Goal: Task Accomplishment & Management: Complete application form

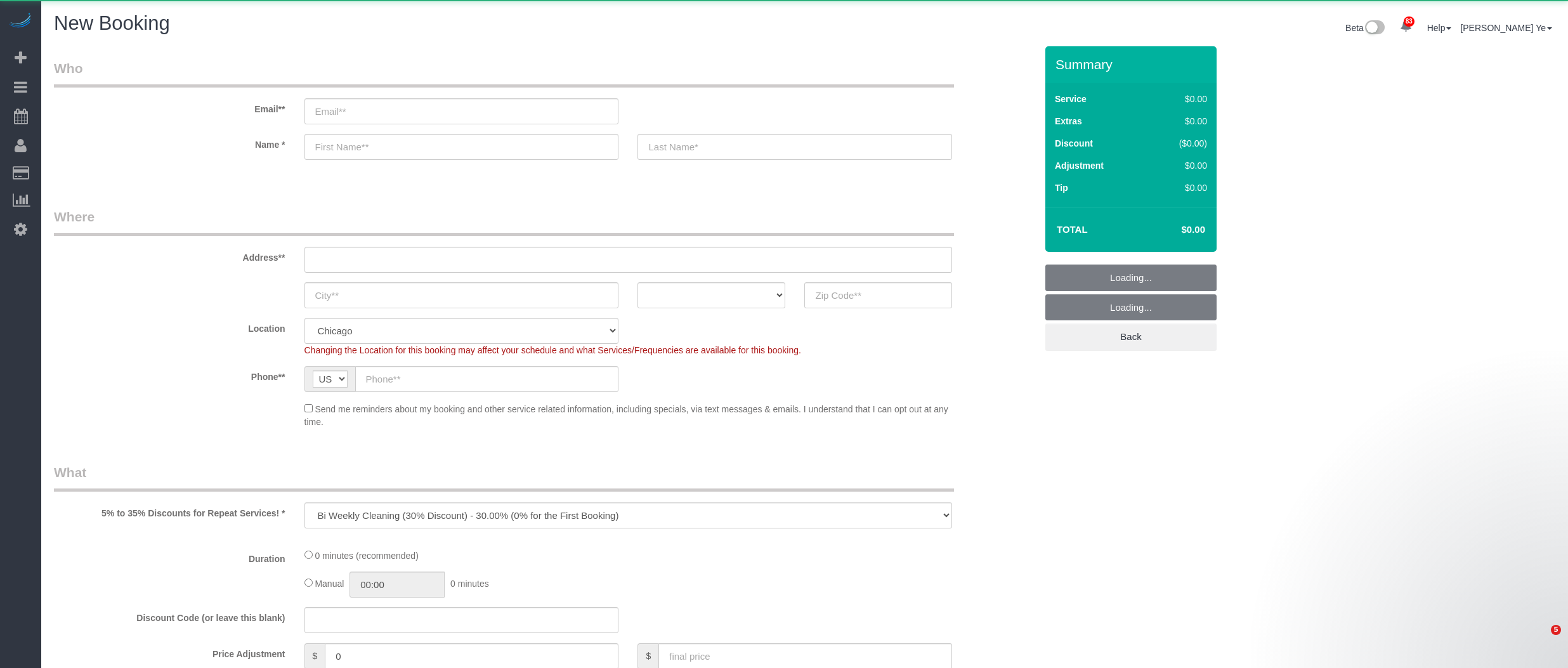
select select "object:5263"
select select "512"
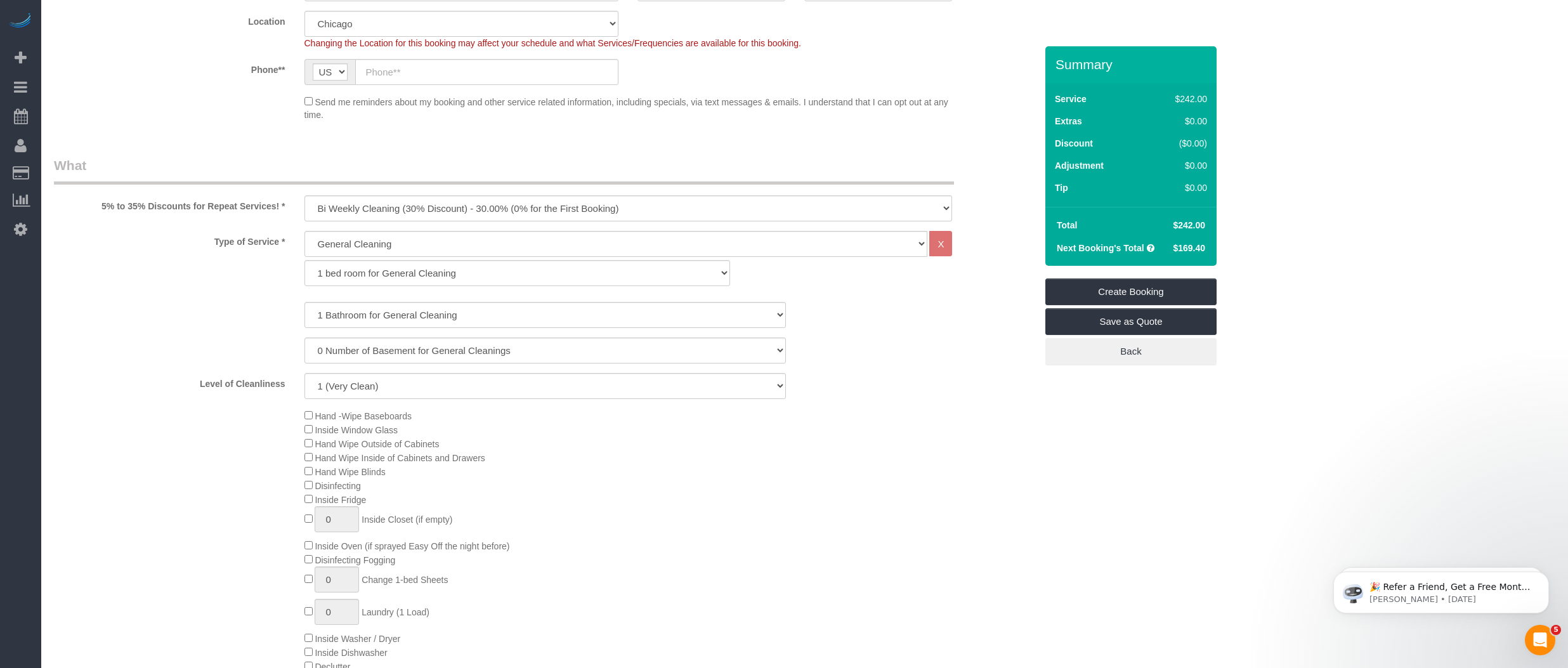
scroll to position [310, 0]
click at [343, 263] on select "1 bed room for General Cleaning 2 bed room for General Cleaning 3 bed room for …" at bounding box center [517, 270] width 426 height 26
select select "289"
click at [305, 257] on select "1 bed room for General Cleaning 2 bed room for General Cleaning 3 bed room for …" at bounding box center [517, 270] width 426 height 26
click at [338, 309] on select "1 Bathroom for General Cleaning 2 Bathroom for General Cleanings 3 Bathroom for…" at bounding box center [545, 312] width 481 height 26
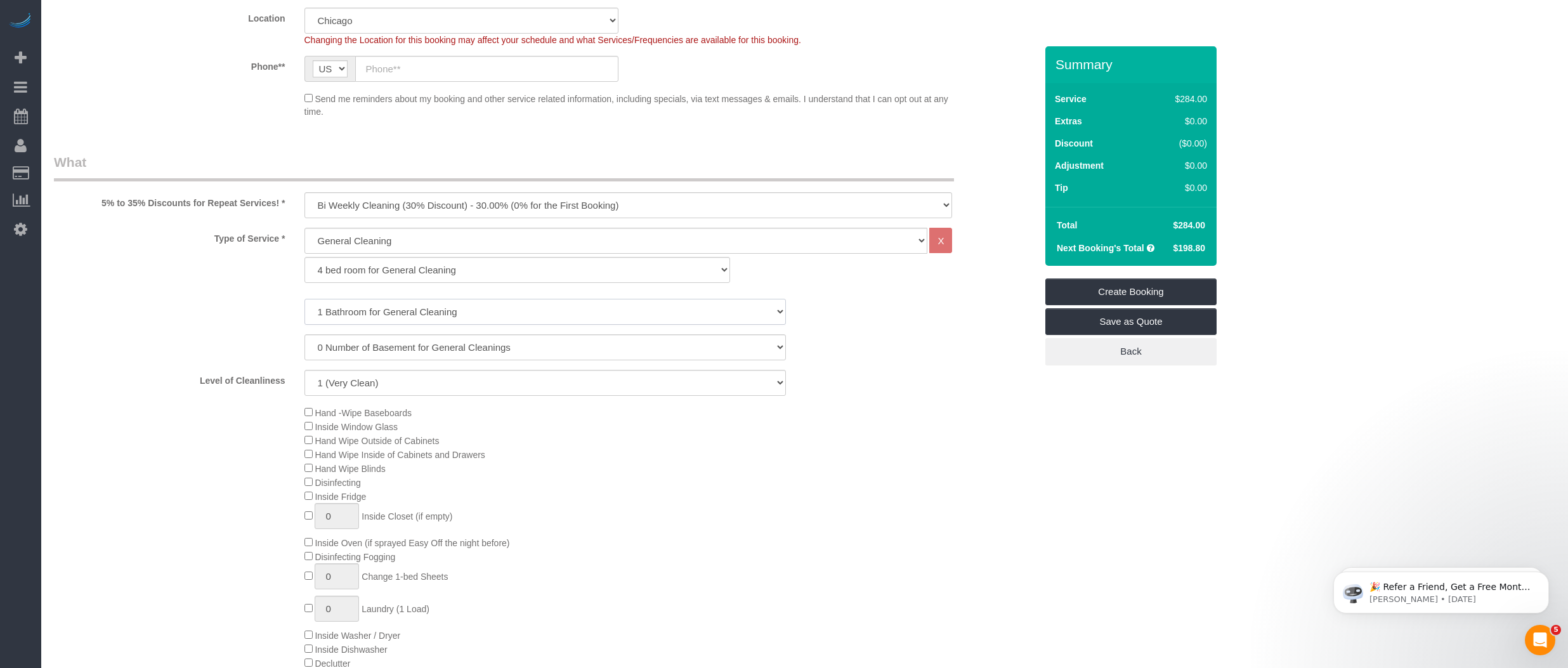
select select "3"
click at [305, 299] on select "1 Bathroom for General Cleaning 2 Bathroom for General Cleanings 3 Bathroom for…" at bounding box center [545, 312] width 481 height 26
click at [331, 387] on select "1 (Very Clean) 2 3 4 5 (Average Condition) 6 7 8 9 10 (Extremely Dirty)" at bounding box center [545, 383] width 481 height 26
select select "5"
click at [305, 370] on select "1 (Very Clean) 2 3 4 5 (Average Condition) 6 7 8 9 10 (Extremely Dirty)" at bounding box center [545, 383] width 481 height 26
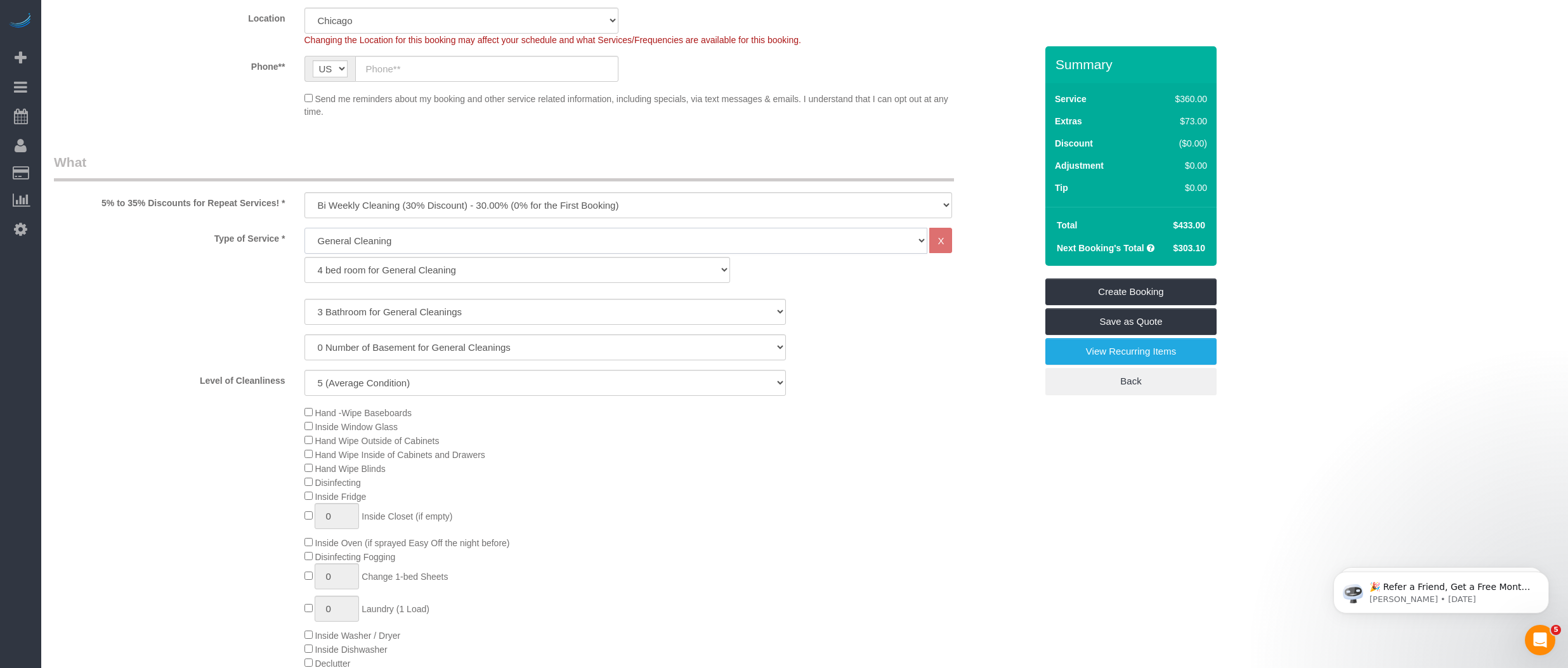
click at [336, 241] on select "General Cleaning Deep Cleaning Move-in / Move-out Cleaning COUNTS Cleaning" at bounding box center [616, 241] width 624 height 26
select select "513"
click at [305, 228] on select "General Cleaning Deep Cleaning Move-in / Move-out Cleaning COUNTS Cleaning" at bounding box center [616, 241] width 624 height 26
select select "291"
select select "5"
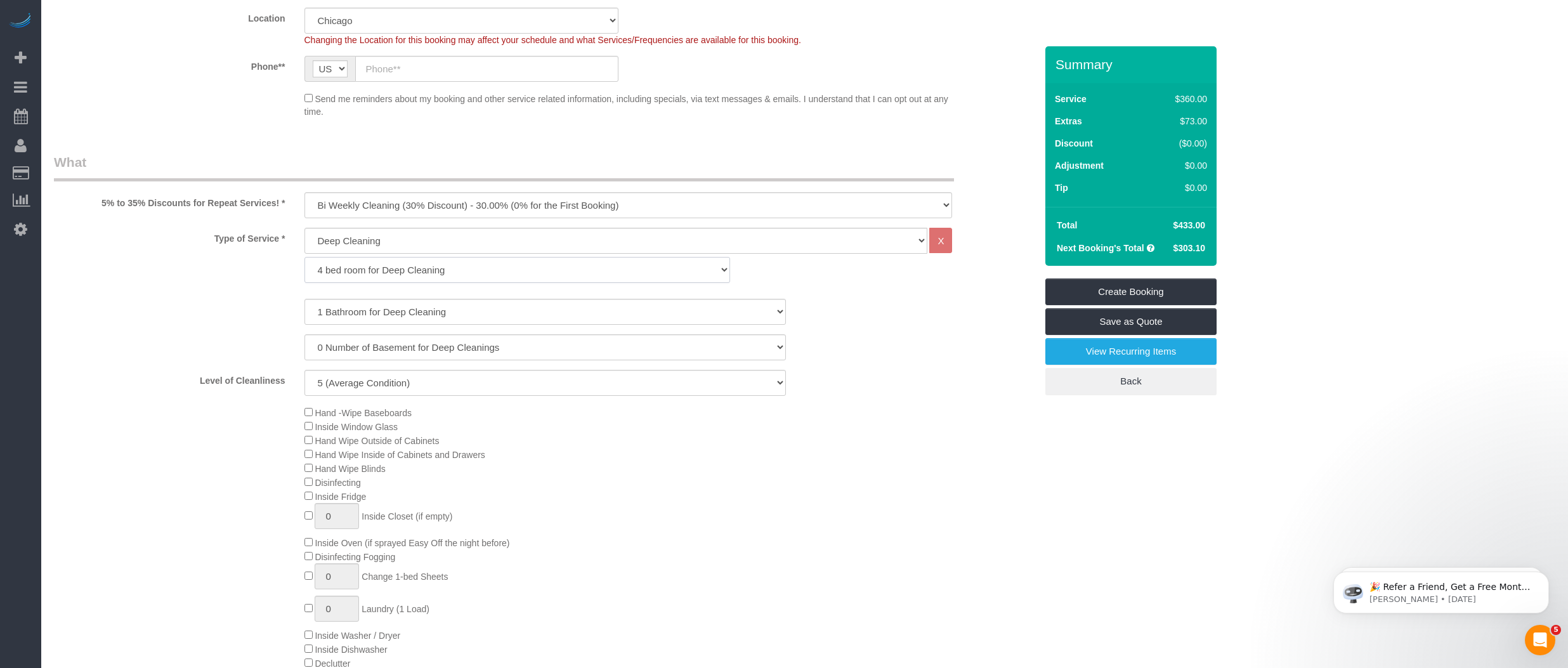
click at [356, 265] on select "1 bed room for Deep Cleaning 2 bed room for Deep Cleaning 3 bed room for Deep C…" at bounding box center [517, 270] width 426 height 26
select select "294"
click at [305, 257] on select "1 bed room for Deep Cleaning 2 bed room for Deep Cleaning 3 bed room for Deep C…" at bounding box center [517, 270] width 426 height 26
select select "5"
click at [347, 311] on select "1 Bathroom for Deep Cleaning 2 Bathroom for Deep Cleanings 3 Bathroom for Deep …" at bounding box center [545, 312] width 481 height 26
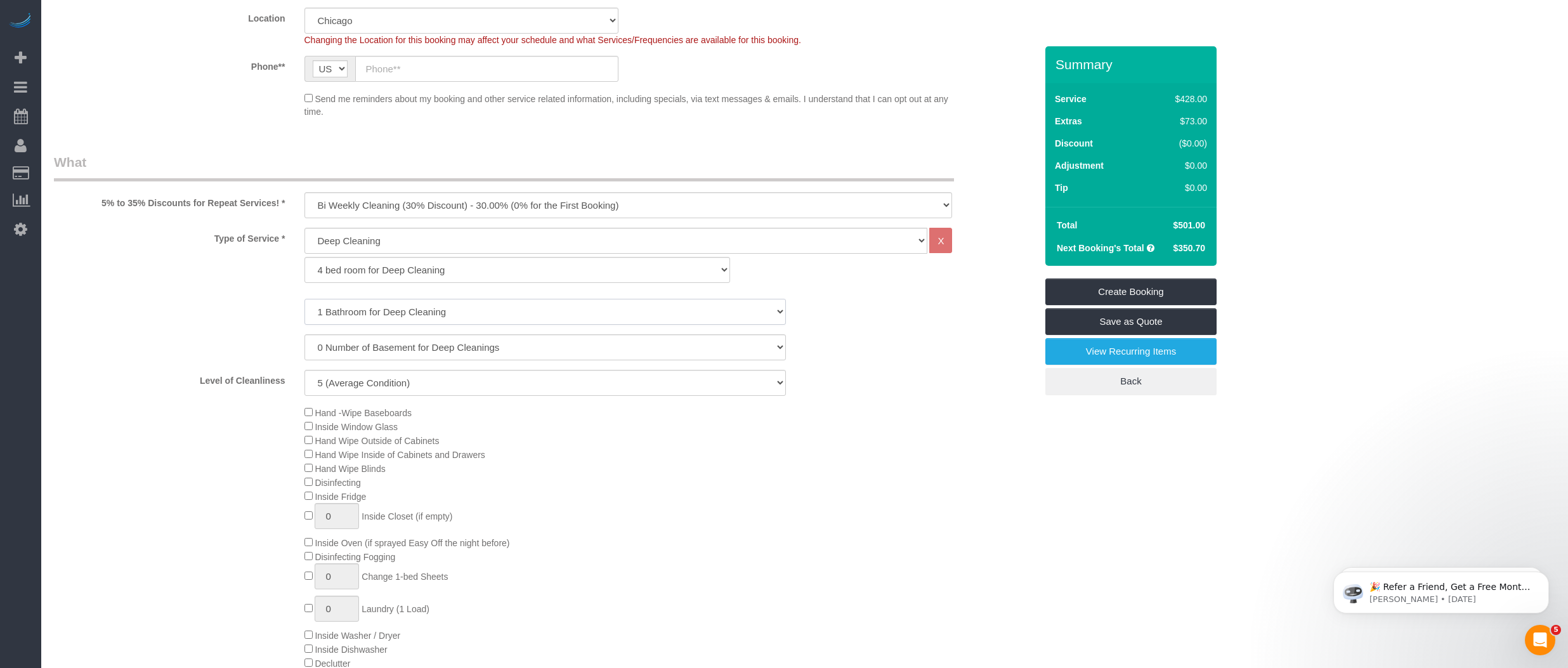
select select "3"
click at [305, 299] on select "1 Bathroom for Deep Cleaning 2 Bathroom for Deep Cleanings 3 Bathroom for Deep …" at bounding box center [545, 312] width 481 height 26
click at [349, 209] on select "One Time Cleaning Weekly Cleaning (35% Discount) - 35.00% (0% for the First Boo…" at bounding box center [629, 206] width 649 height 26
select select "object:5265"
click at [305, 192] on select "One Time Cleaning Weekly Cleaning (35% Discount) - 35.00% (0% for the First Boo…" at bounding box center [629, 206] width 649 height 26
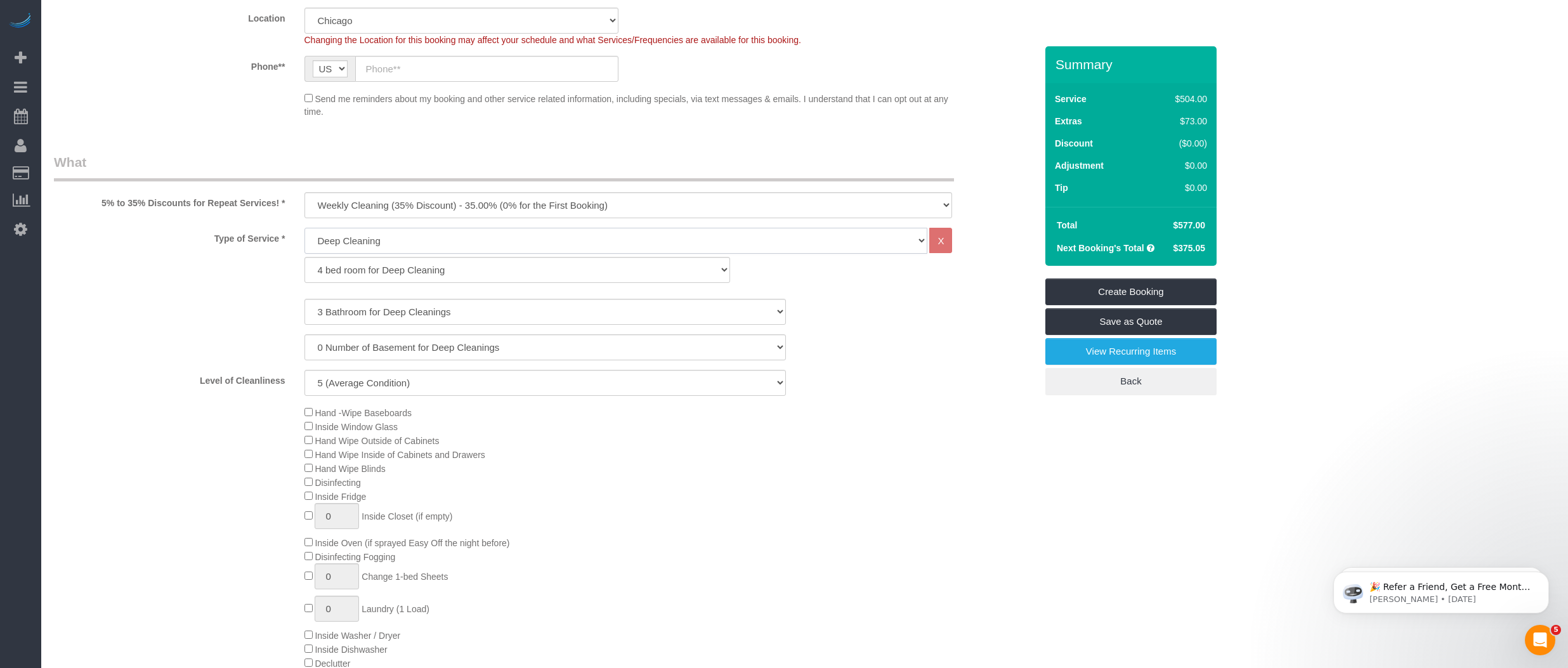
click at [338, 235] on select "General Cleaning Deep Cleaning Move-in / Move-out Cleaning COUNTS Cleaning" at bounding box center [616, 241] width 624 height 26
select select "512"
click at [305, 228] on select "General Cleaning Deep Cleaning Move-in / Move-out Cleaning COUNTS Cleaning" at bounding box center [616, 241] width 624 height 26
select select "286"
select select "5"
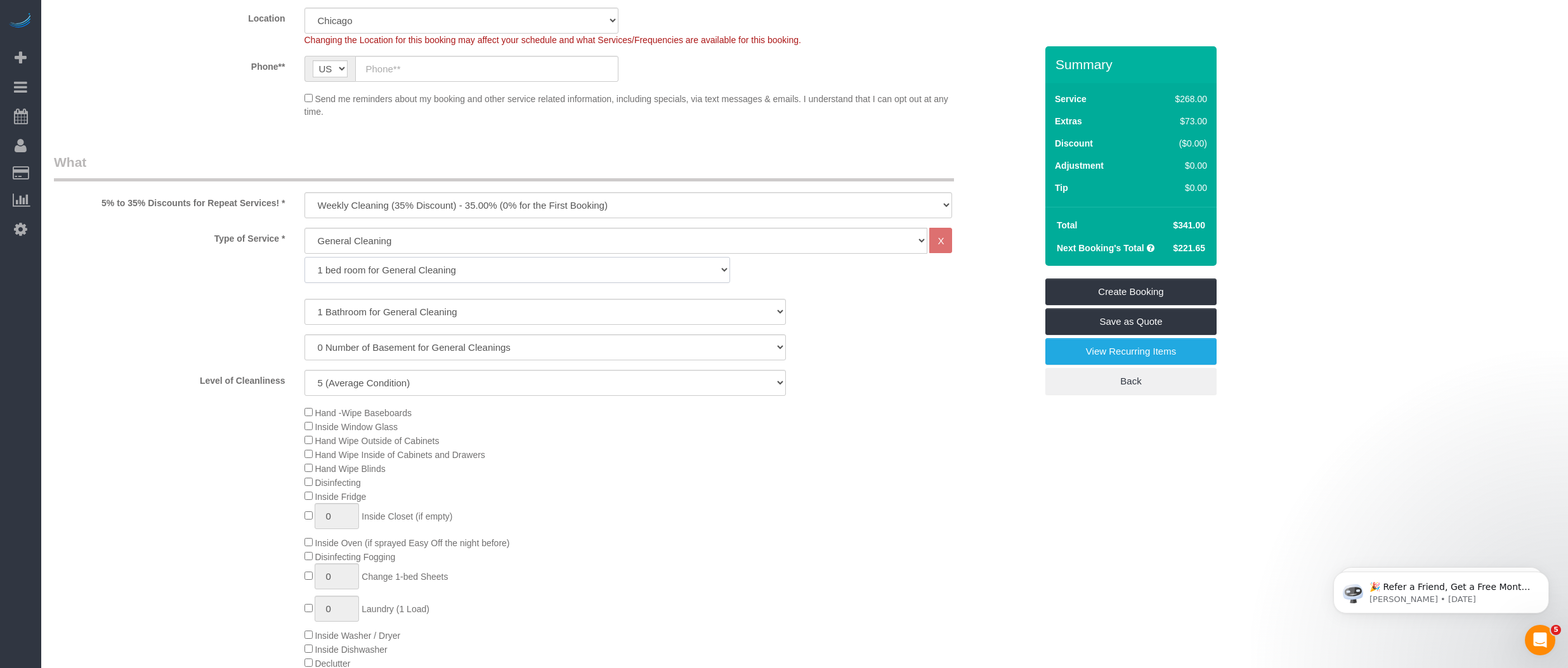
click at [341, 273] on select "1 bed room for General Cleaning 2 bed room for General Cleaning 3 bed room for …" at bounding box center [517, 270] width 426 height 26
select select "289"
click at [305, 257] on select "1 bed room for General Cleaning 2 bed room for General Cleaning 3 bed room for …" at bounding box center [517, 270] width 426 height 26
select select "5"
click at [344, 315] on select "1 Bathroom for General Cleaning 2 Bathroom for General Cleanings 3 Bathroom for…" at bounding box center [545, 312] width 481 height 26
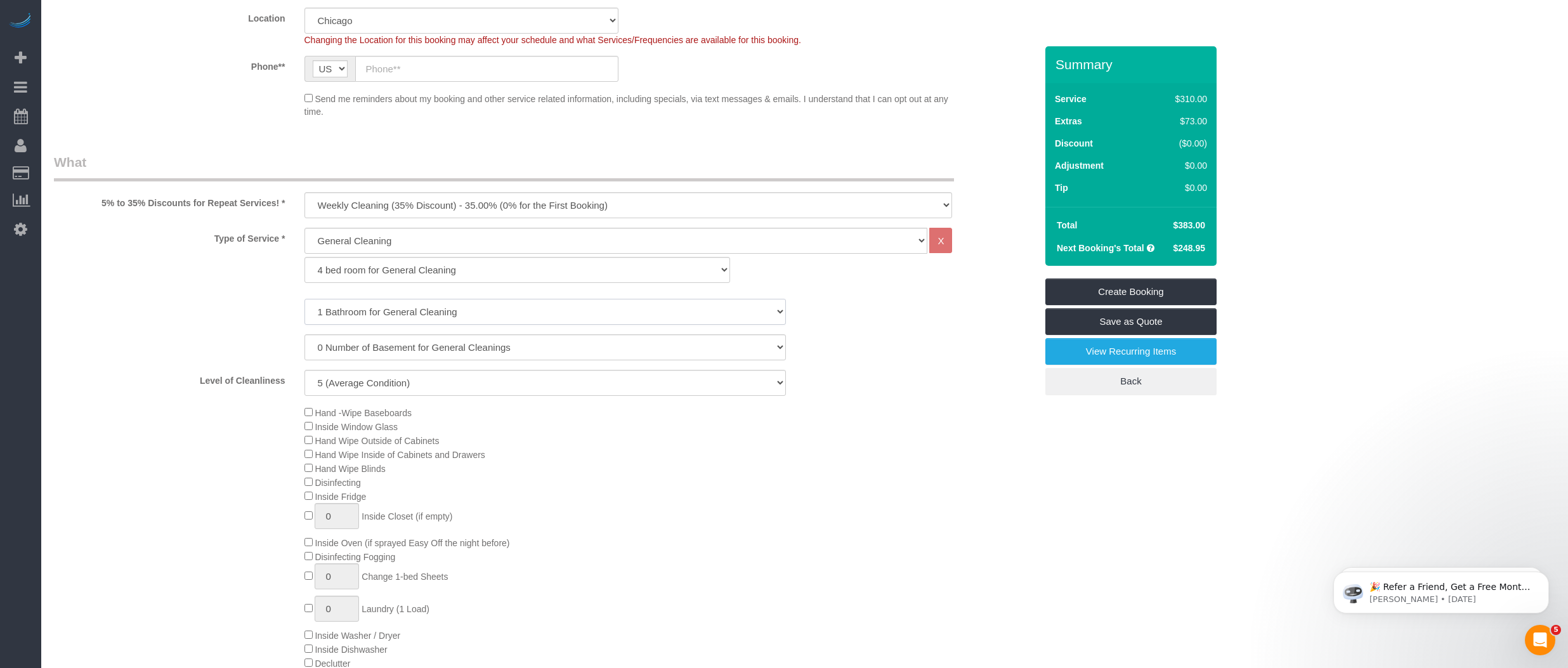
select select "3"
click at [305, 299] on select "1 Bathroom for General Cleaning 2 Bathroom for General Cleanings 3 Bathroom for…" at bounding box center [545, 312] width 481 height 26
click at [352, 374] on select "1 (Very Clean) 2 3 4 5 (Average Condition) 6 7 8 9 10 (Extremely Dirty)" at bounding box center [545, 383] width 481 height 26
click at [342, 386] on select "1 (Very Clean) 2 3 4 5 (Average Condition) 6 7 8 9 10 (Extremely Dirty)" at bounding box center [545, 383] width 481 height 26
select select "4"
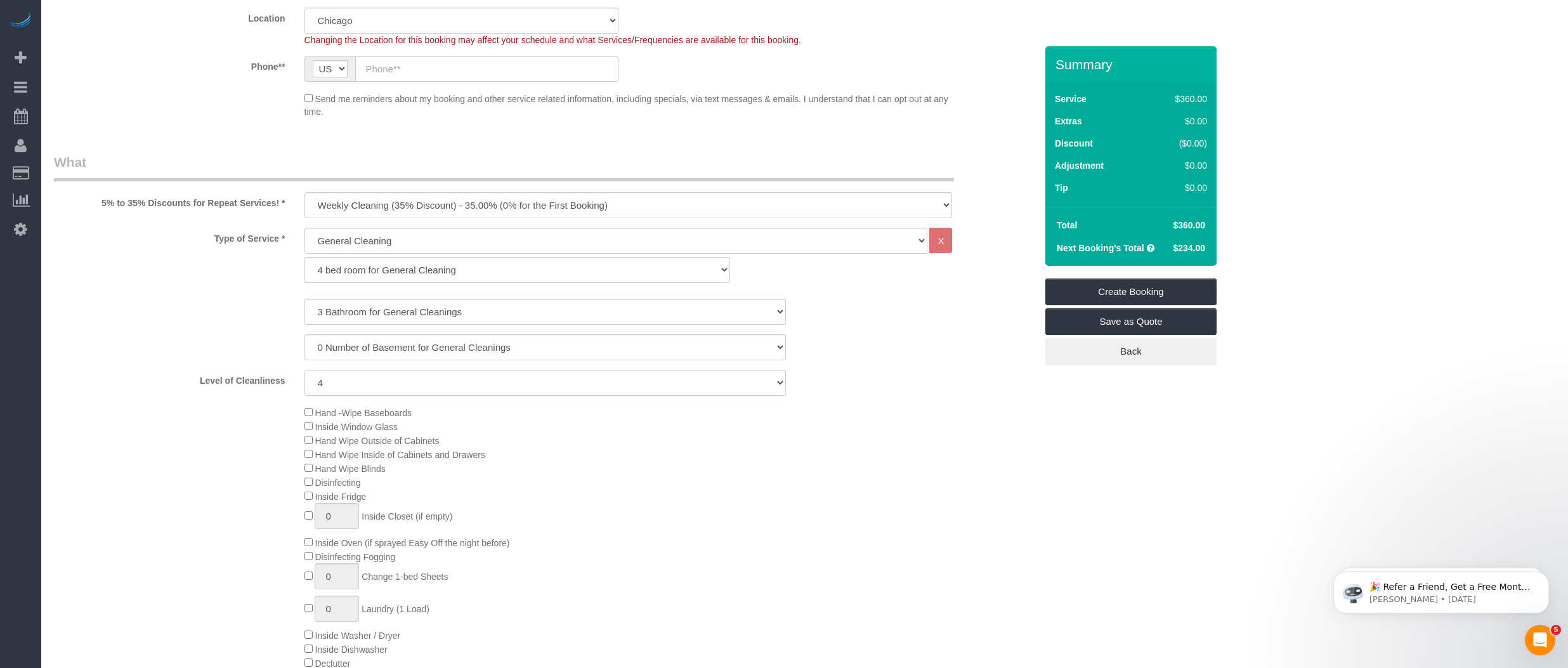
click at [305, 370] on select "1 (Very Clean) 2 3 4 5 (Average Condition) 6 7 8 9 10 (Extremely Dirty)" at bounding box center [545, 383] width 481 height 26
